Goal: Consume media (video, audio)

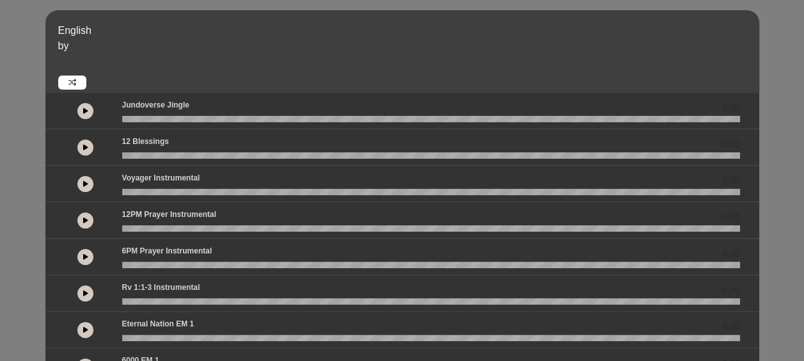
click at [86, 146] on icon at bounding box center [85, 147] width 5 height 6
click at [83, 185] on icon at bounding box center [85, 183] width 5 height 6
click at [88, 184] on button at bounding box center [85, 184] width 16 height 16
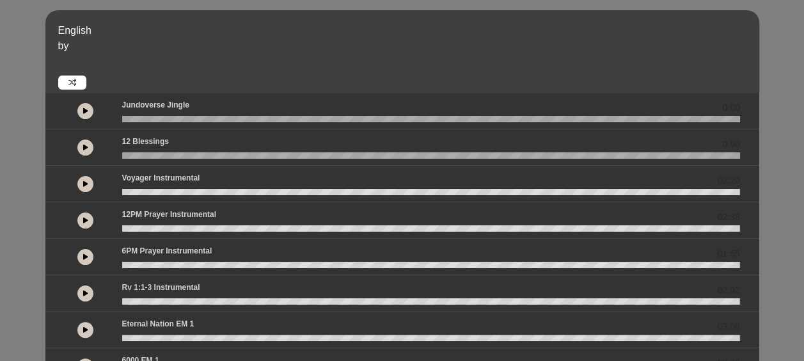
scroll to position [128, 0]
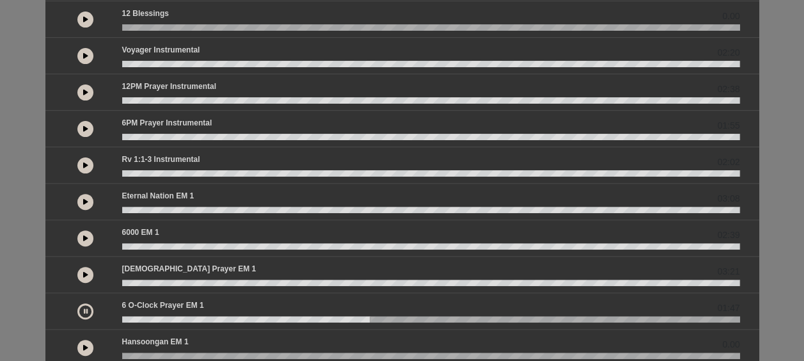
click at [87, 308] on icon at bounding box center [86, 311] width 4 height 6
